Goal: Information Seeking & Learning: Find specific fact

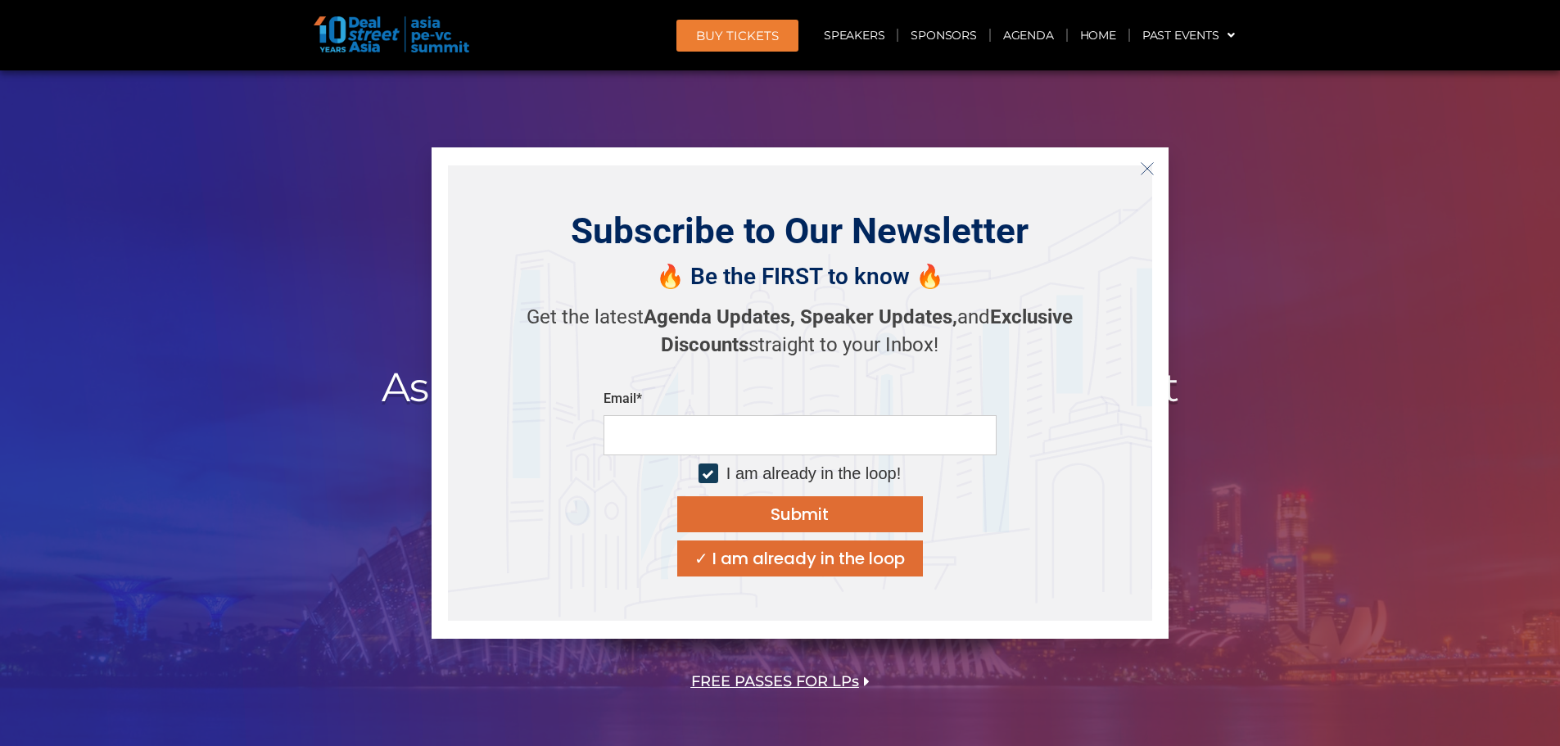
click at [1147, 163] on icon "Close" at bounding box center [1147, 168] width 15 height 15
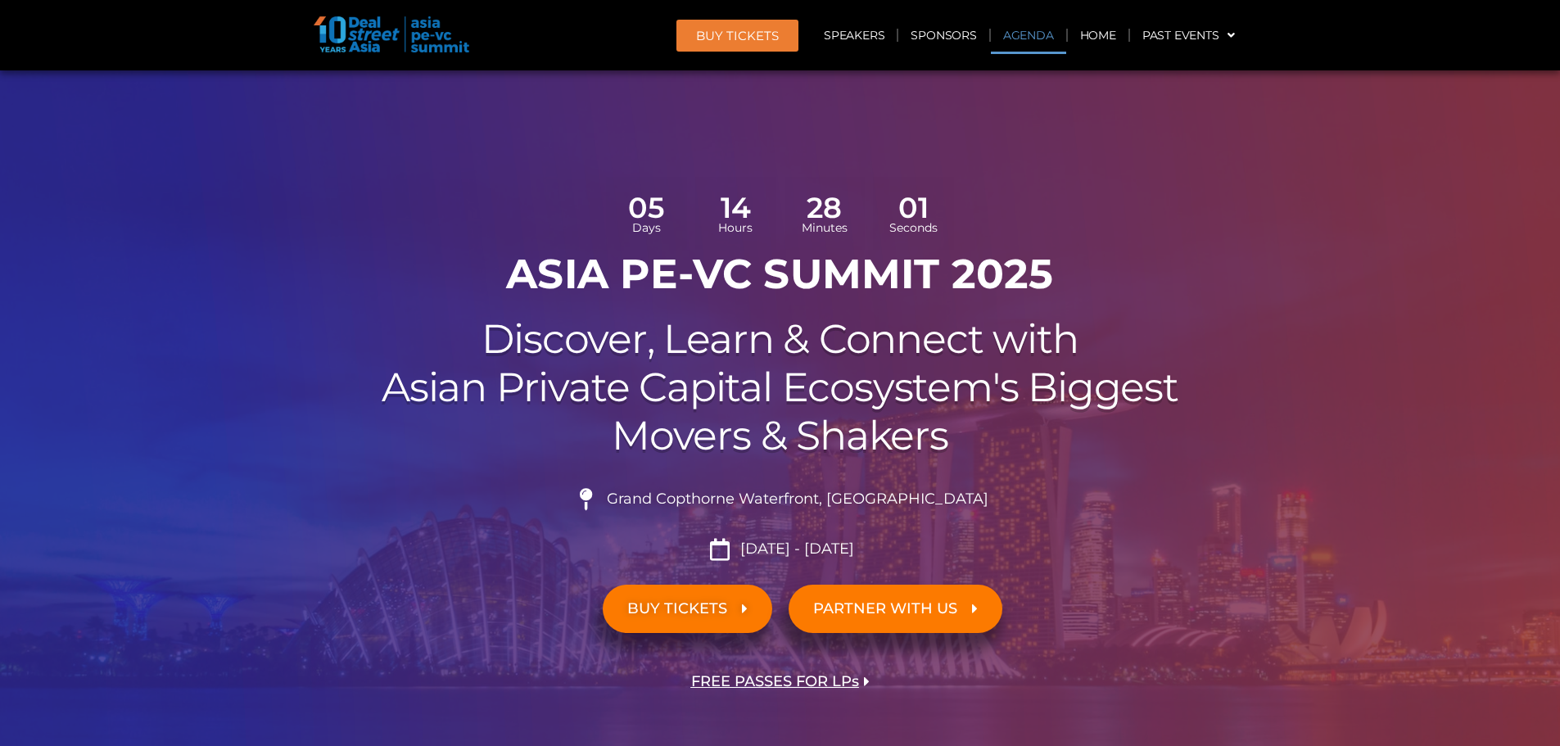
click at [1033, 47] on link "Agenda" at bounding box center [1028, 35] width 75 height 38
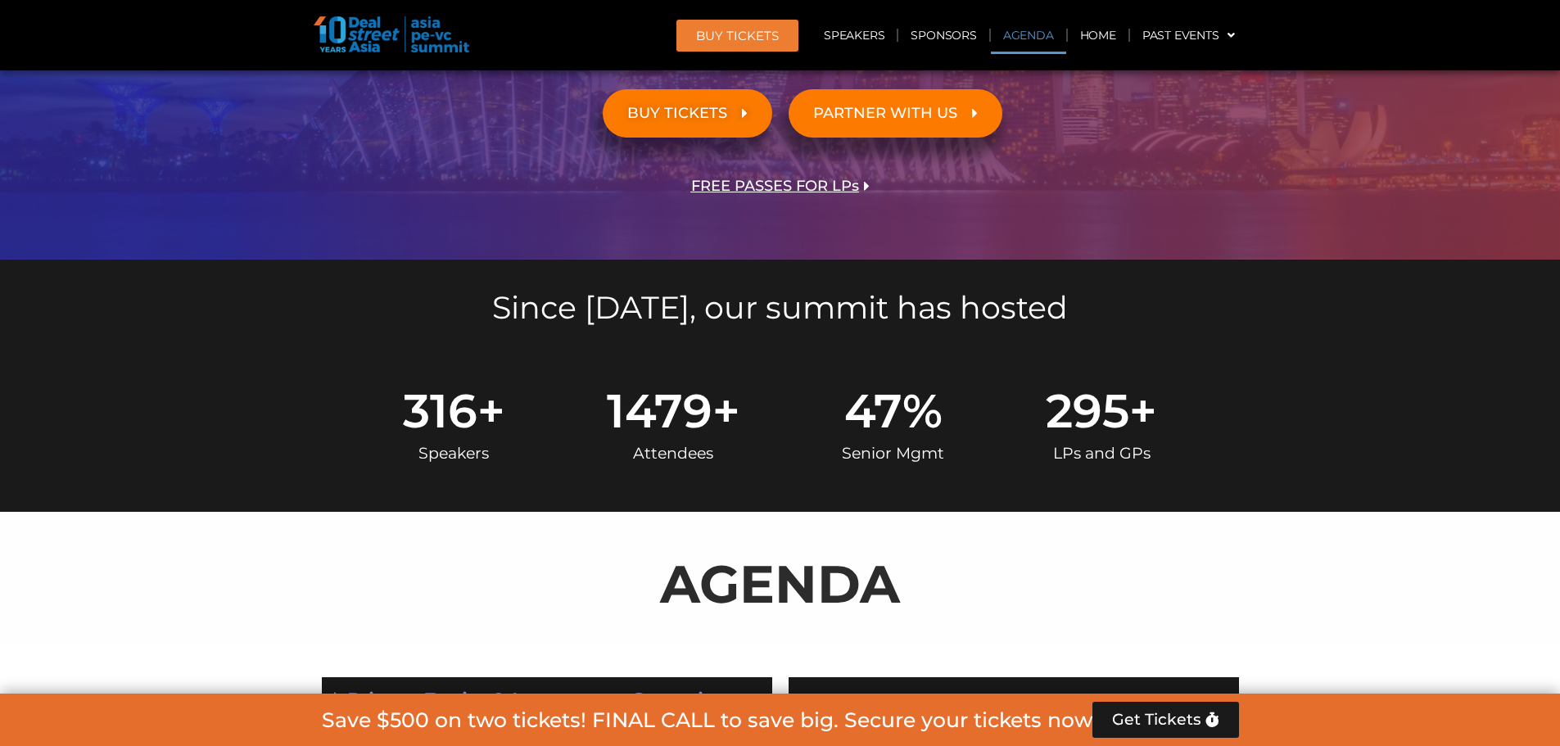
scroll to position [945, 0]
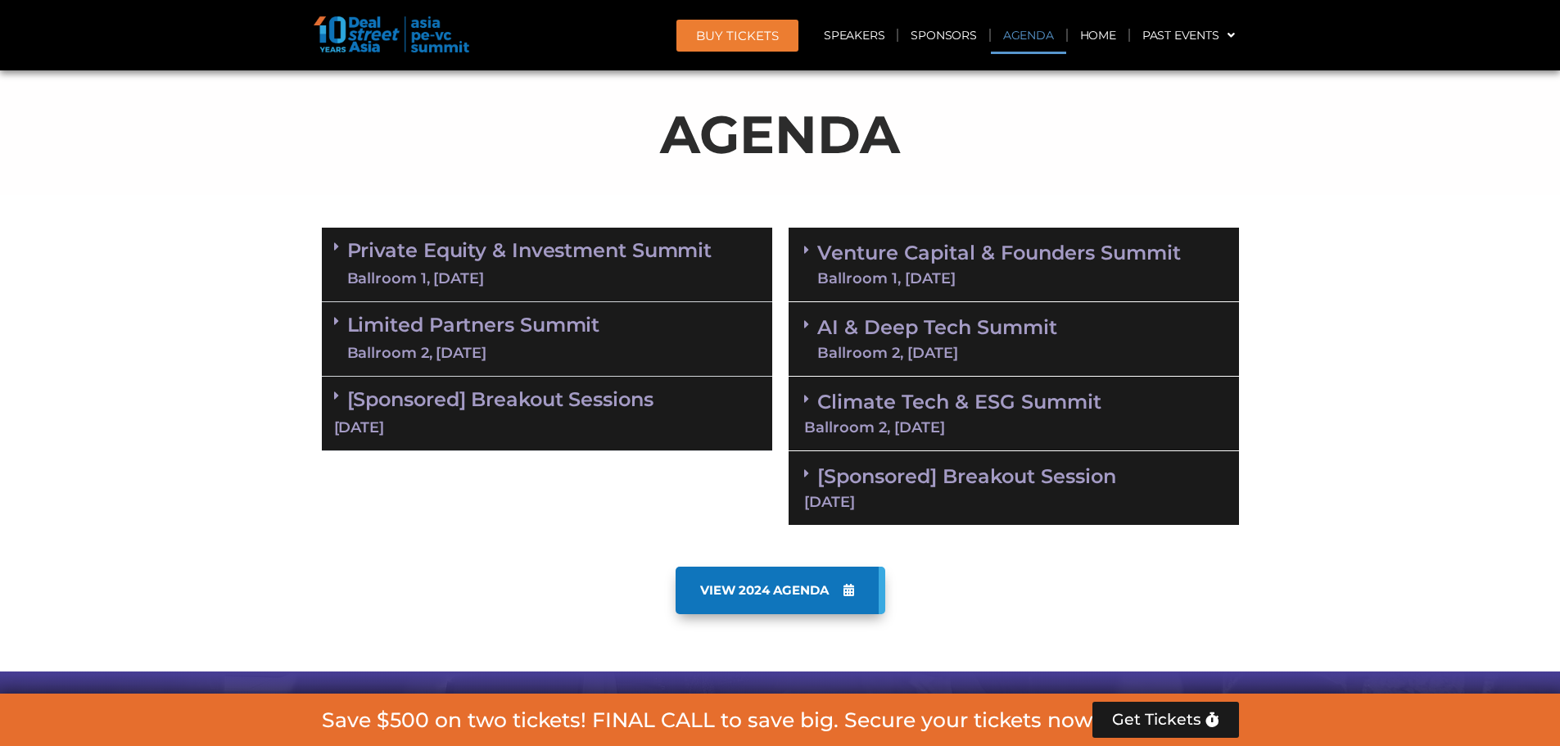
click at [643, 253] on link "Private Equity & Investment Summit Ballroom 1, [DATE]" at bounding box center [529, 264] width 365 height 49
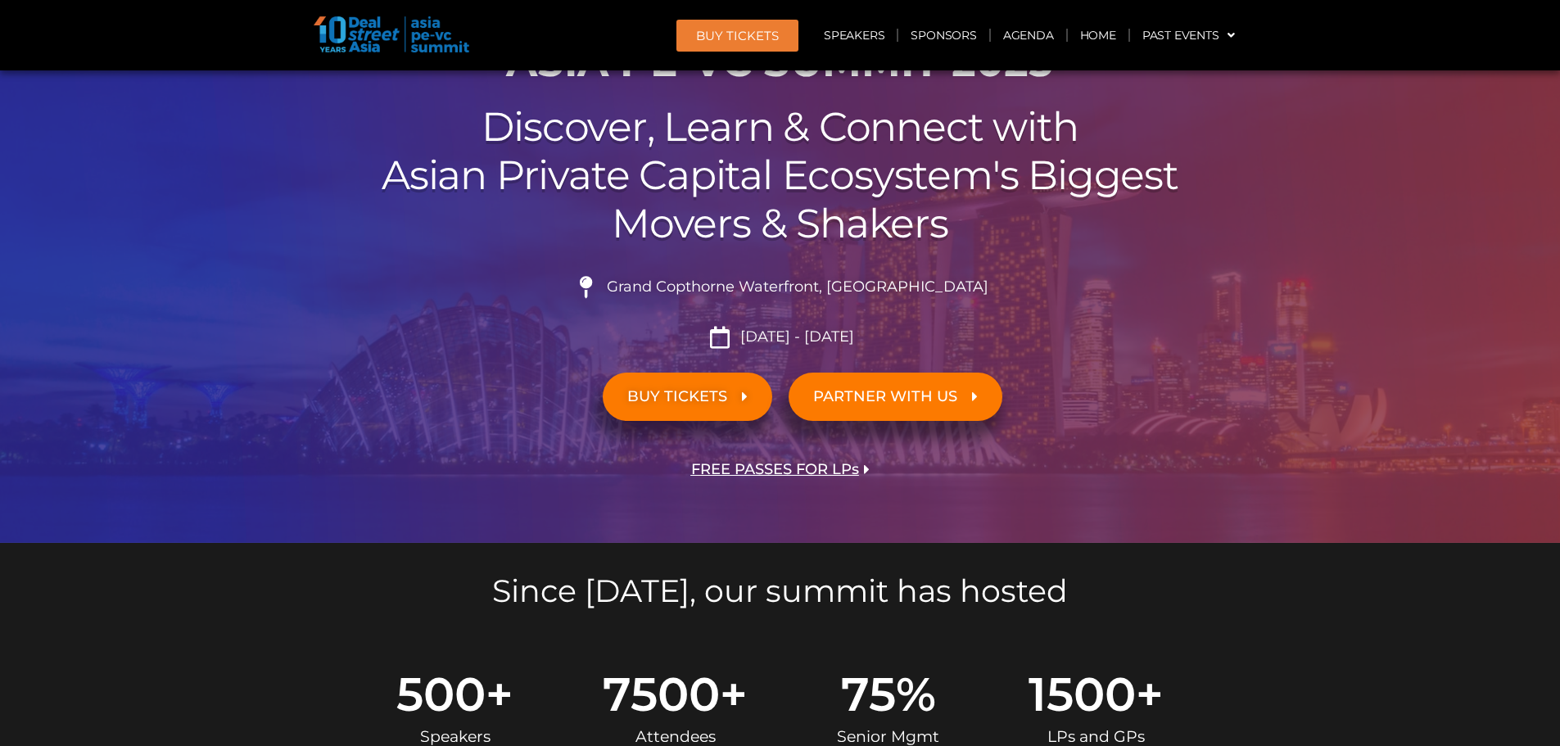
scroll to position [126, 0]
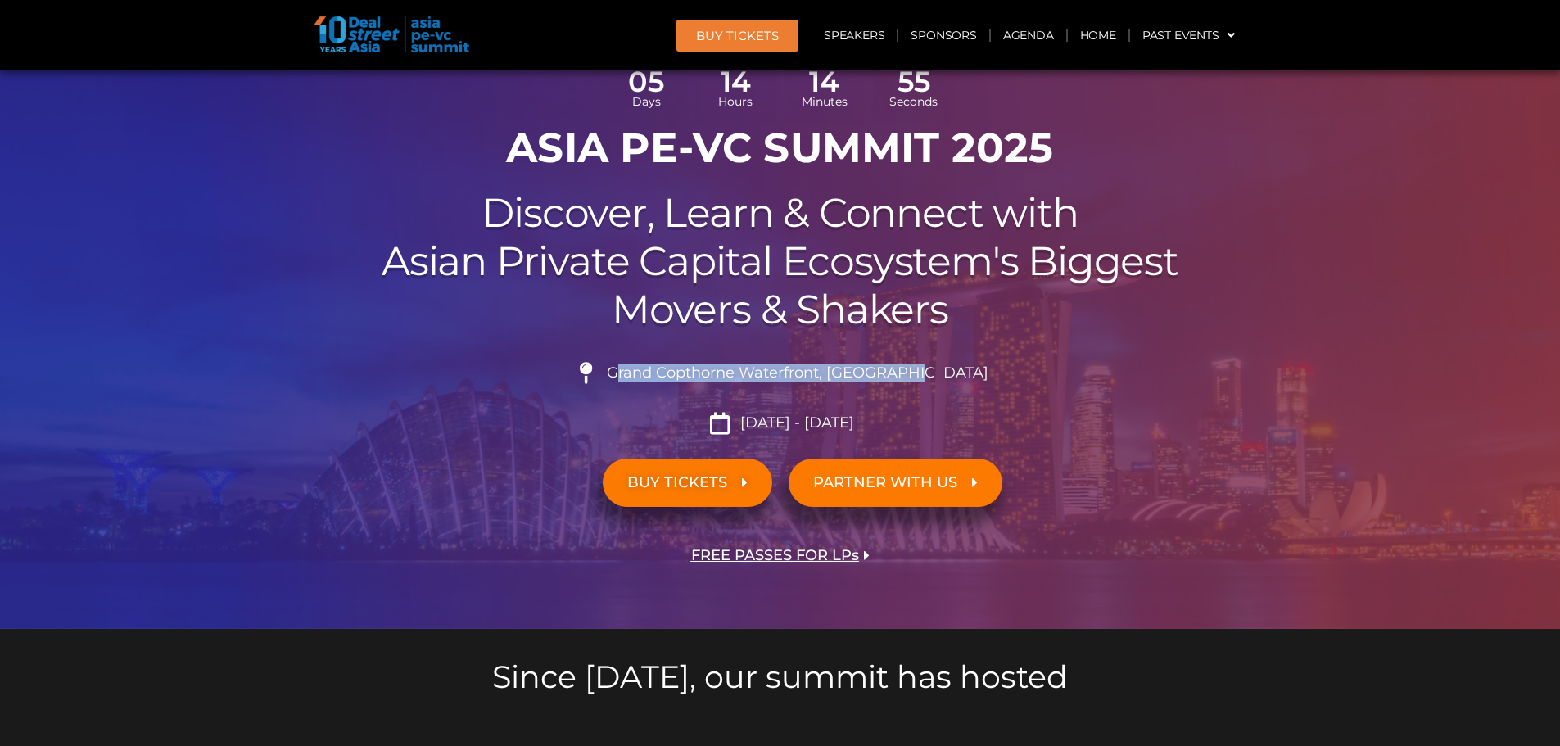
drag, startPoint x: 656, startPoint y: 376, endPoint x: 954, endPoint y: 379, distance: 298.1
click at [954, 379] on li "Grand Copthorne Waterfront, [GEOGRAPHIC_DATA]​" at bounding box center [780, 380] width 917 height 36
copy span "[PERSON_NAME] Waterfront, [GEOGRAPHIC_DATA]​"
click at [650, 379] on span "Grand Copthorne Waterfront, [GEOGRAPHIC_DATA]​" at bounding box center [796, 373] width 386 height 18
drag, startPoint x: 651, startPoint y: 378, endPoint x: 906, endPoint y: 360, distance: 256.1
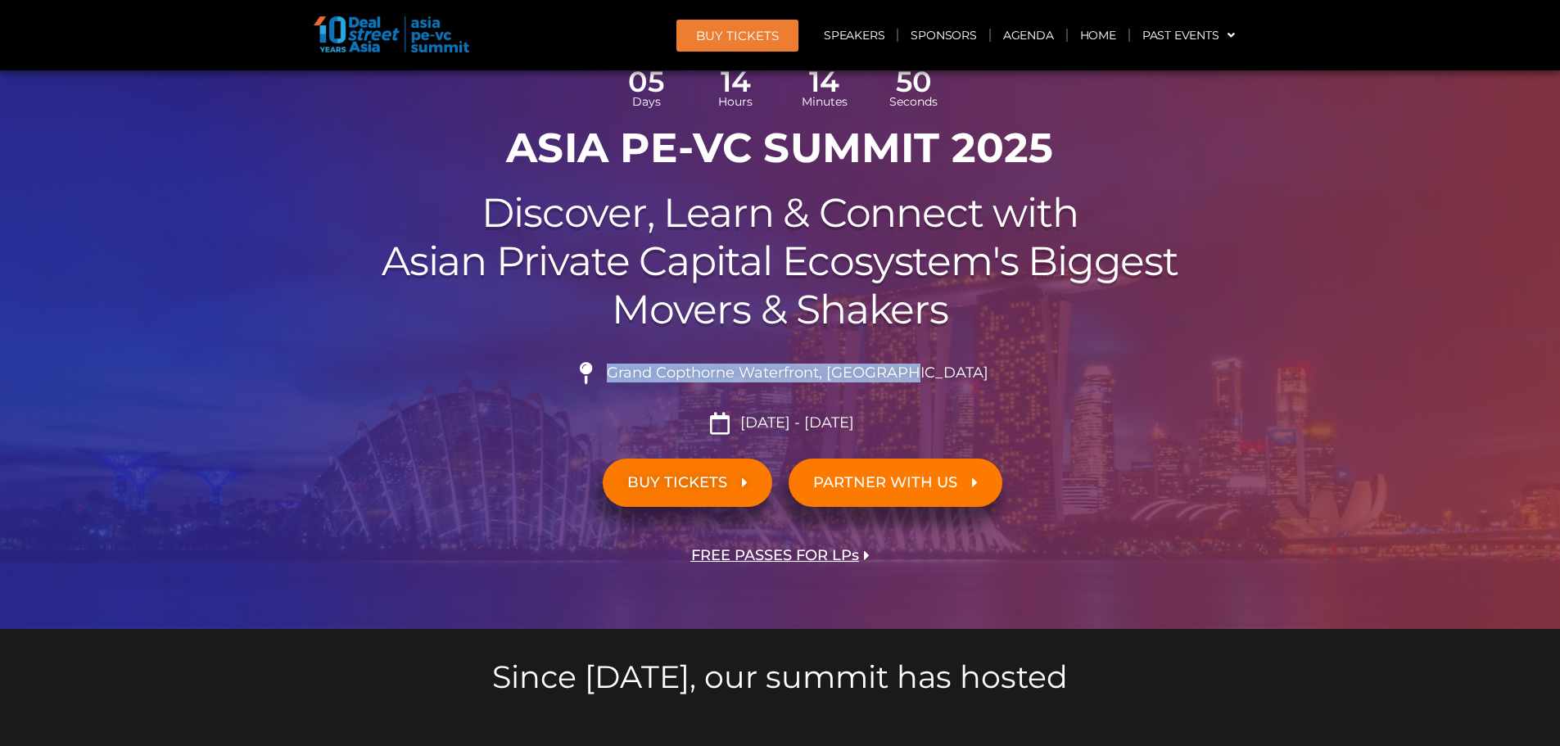
click at [906, 360] on div "Grand Copthorne Waterfront, [GEOGRAPHIC_DATA]​ [DATE] - [DATE]" at bounding box center [780, 392] width 917 height 84
copy span "Grand Copthorne Waterfront, [GEOGRAPHIC_DATA]"
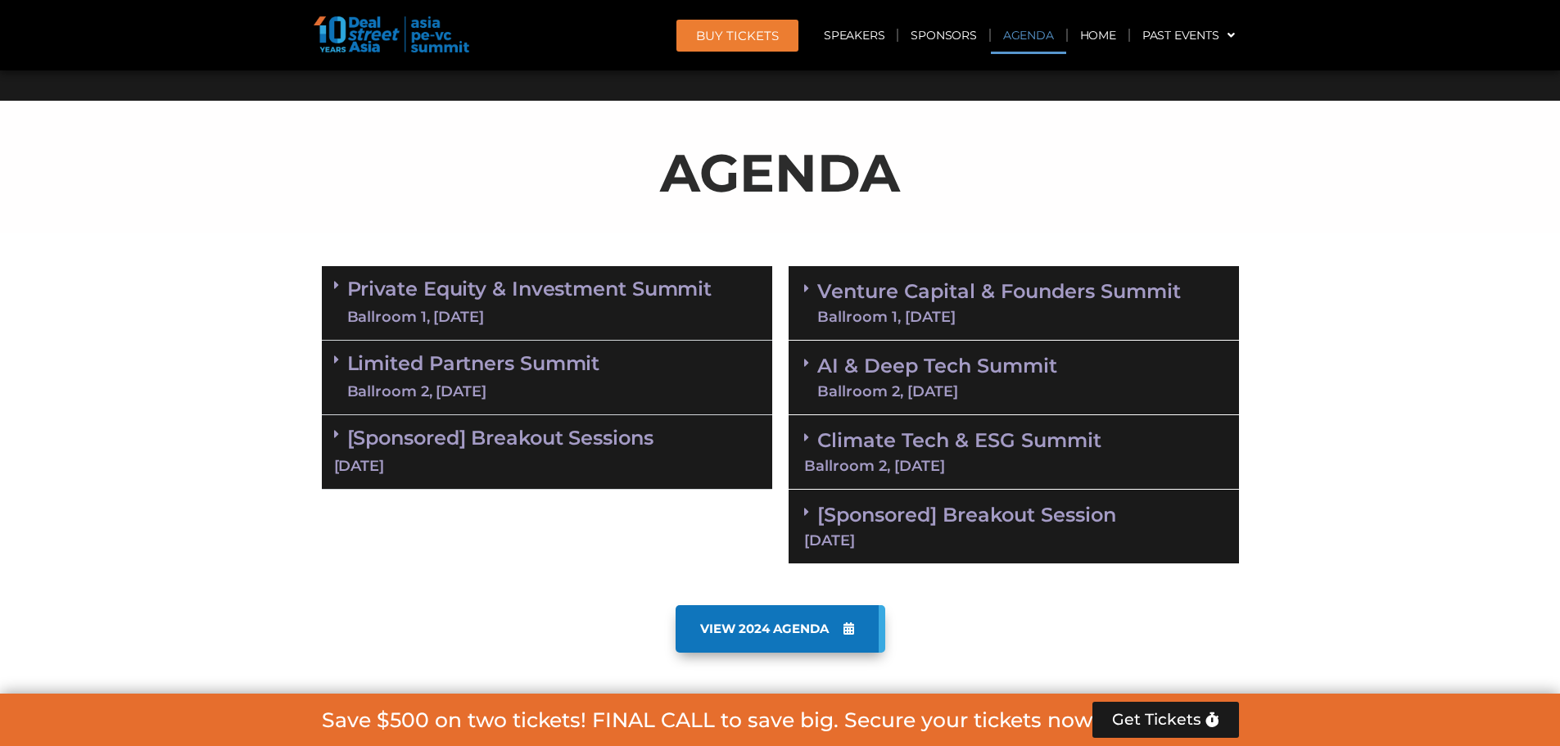
scroll to position [901, 0]
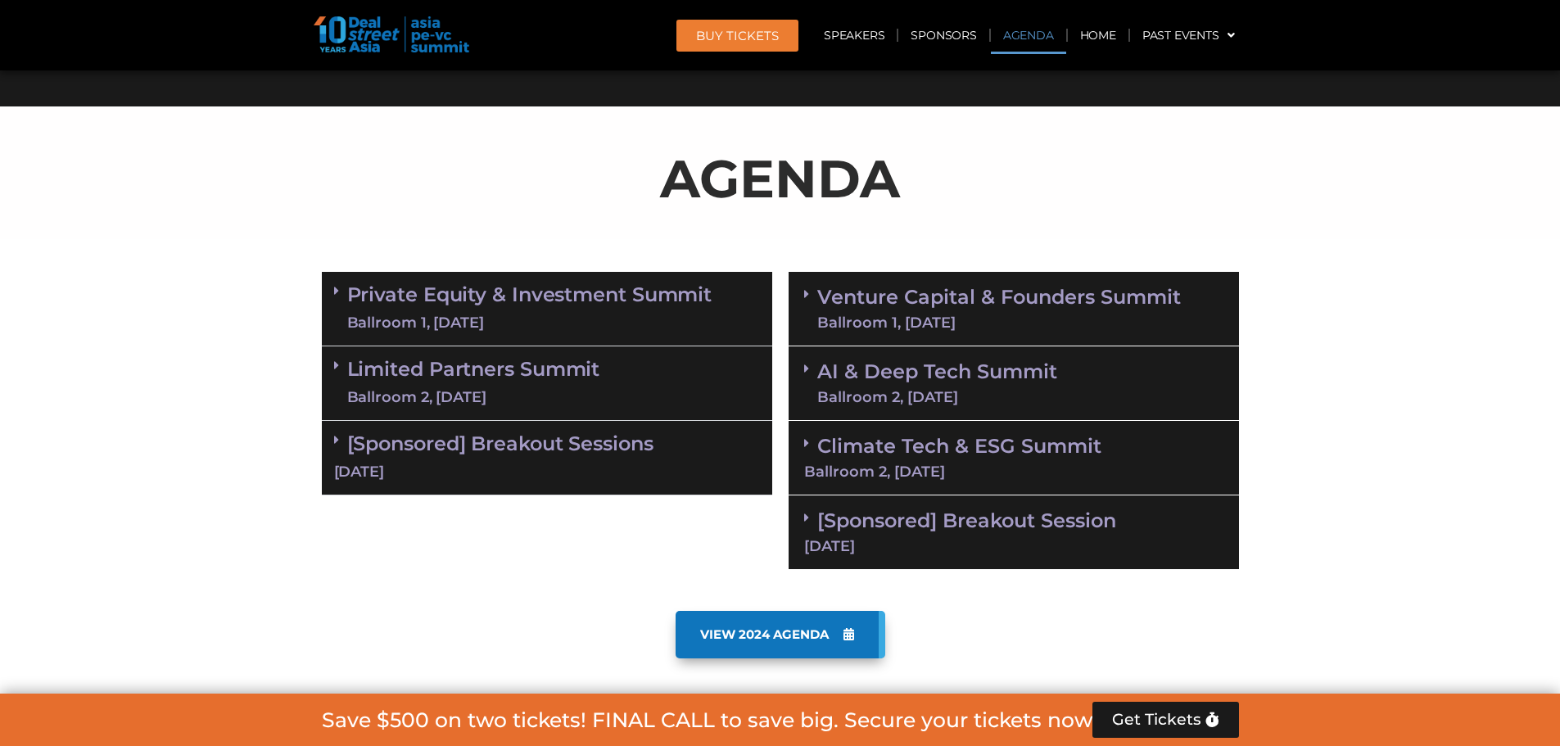
click at [574, 324] on div "Ballroom 1, [DATE]" at bounding box center [529, 323] width 365 height 20
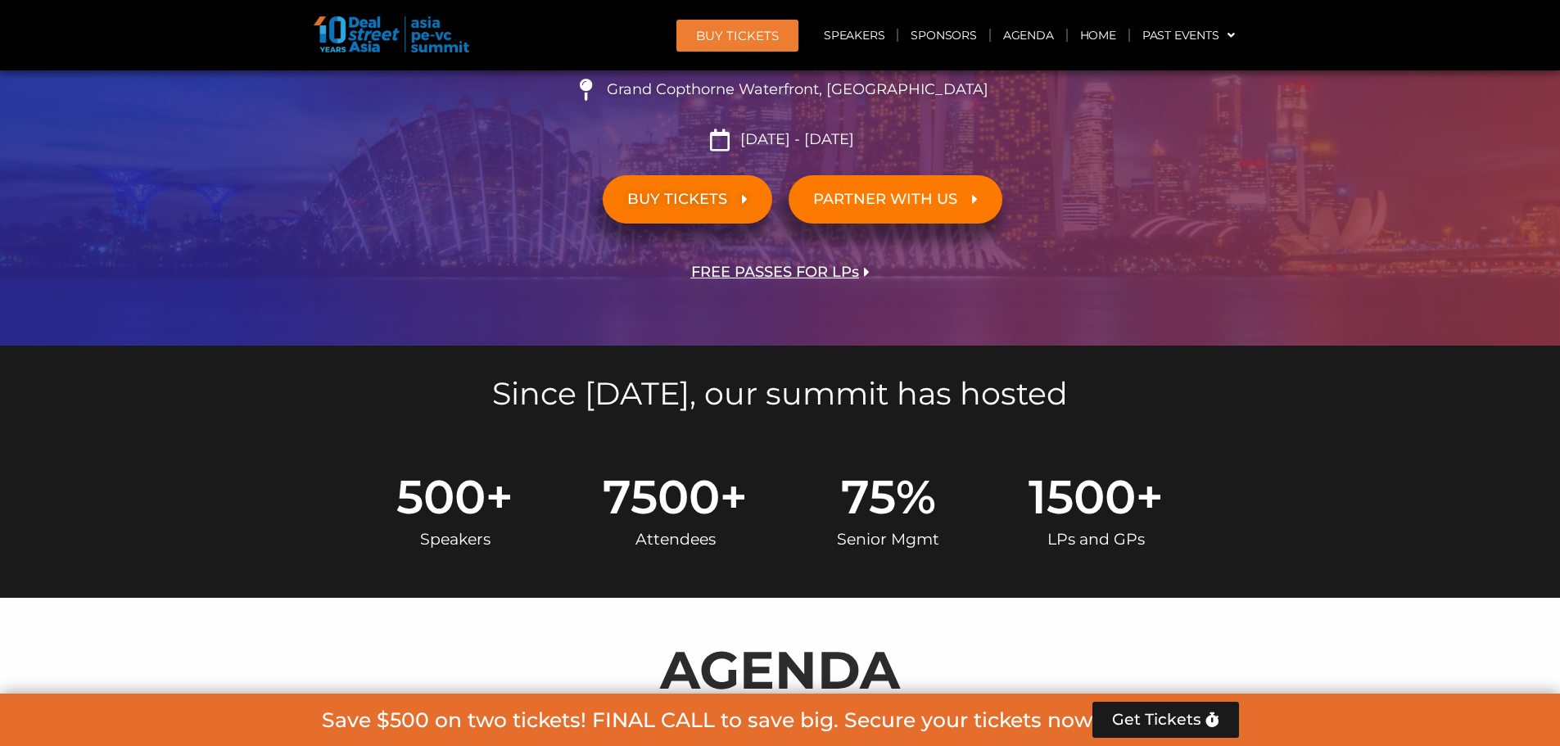
scroll to position [164, 0]
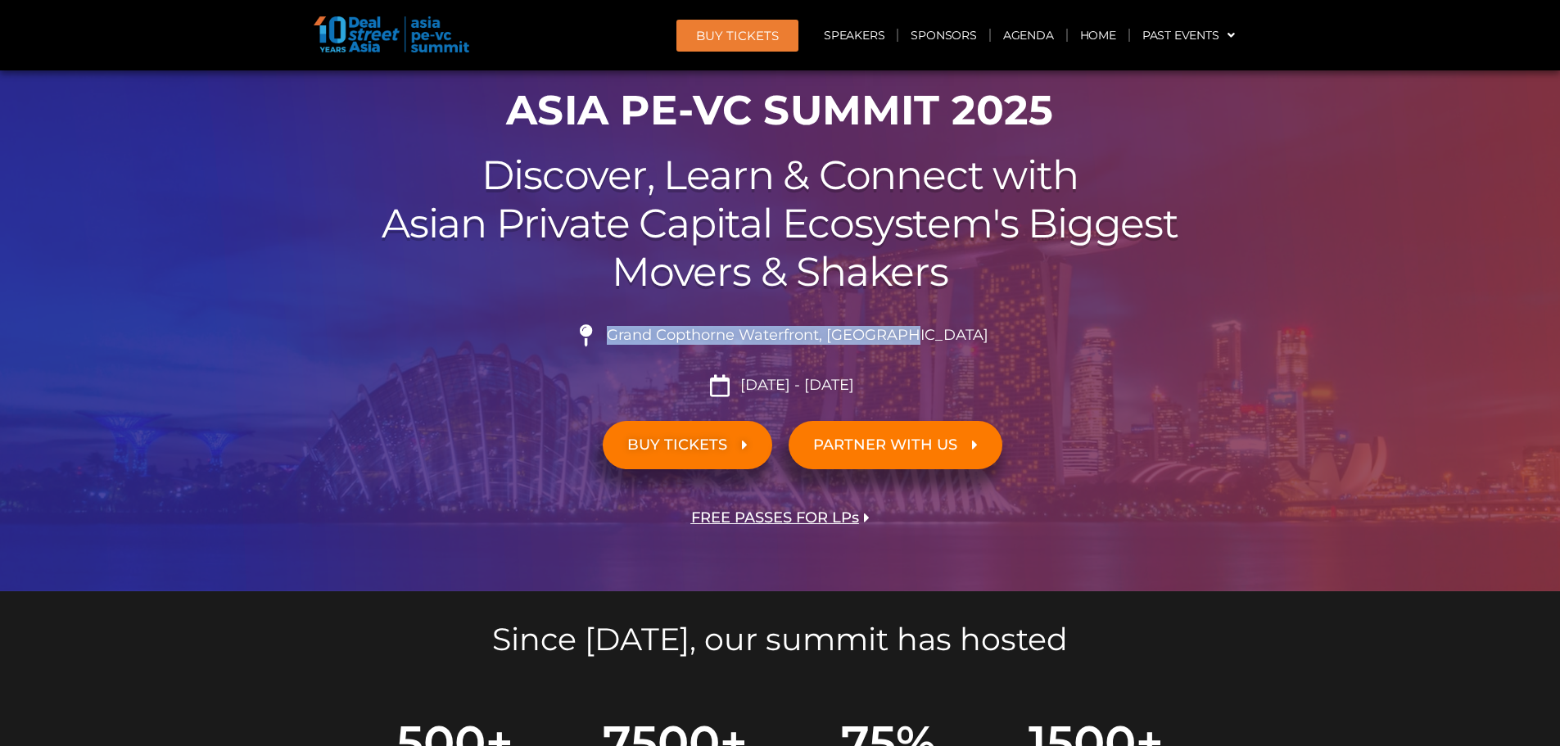
drag, startPoint x: 651, startPoint y: 337, endPoint x: 945, endPoint y: 336, distance: 294.0
click at [945, 336] on span "Grand Copthorne Waterfront, [GEOGRAPHIC_DATA]​" at bounding box center [796, 336] width 386 height 18
copy span "Grand Copthorne Waterfront, [GEOGRAPHIC_DATA]"
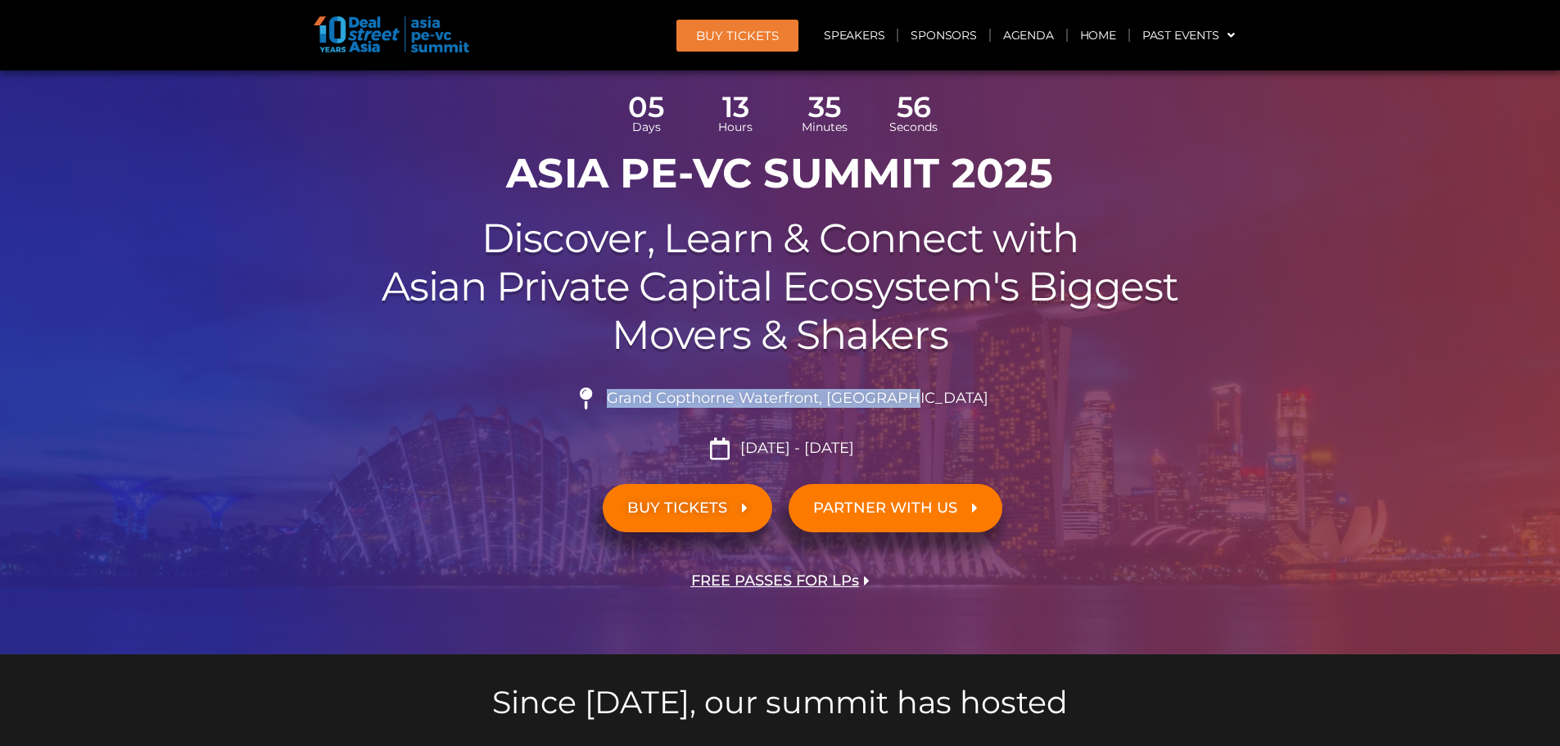
scroll to position [82, 0]
